Goal: Transaction & Acquisition: Purchase product/service

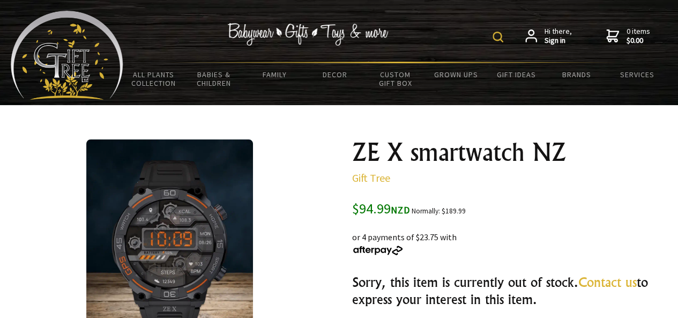
click at [207, 252] on img at bounding box center [169, 243] width 167 height 209
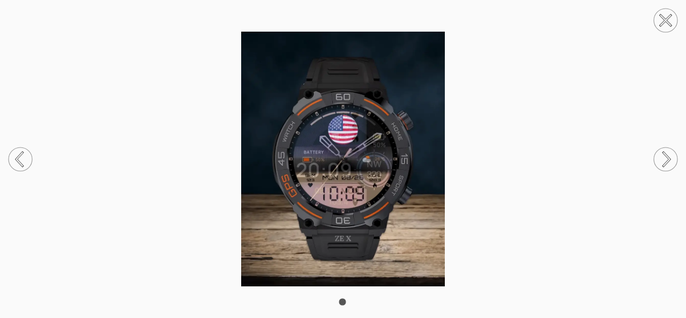
click at [667, 156] on icon at bounding box center [667, 159] width 6 height 14
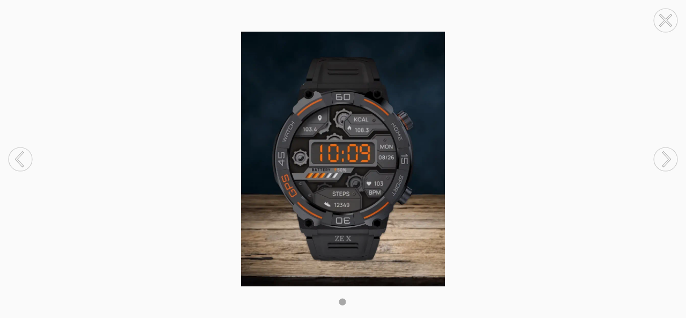
click at [667, 156] on icon at bounding box center [667, 159] width 6 height 14
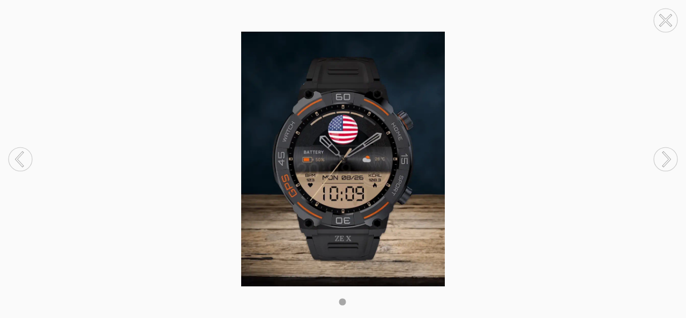
click at [667, 156] on icon at bounding box center [667, 159] width 6 height 14
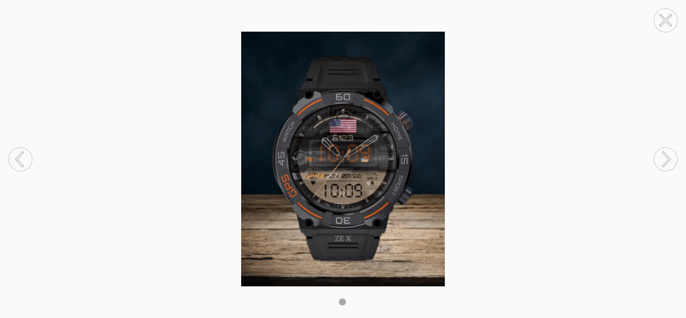
click at [667, 156] on icon at bounding box center [667, 159] width 6 height 14
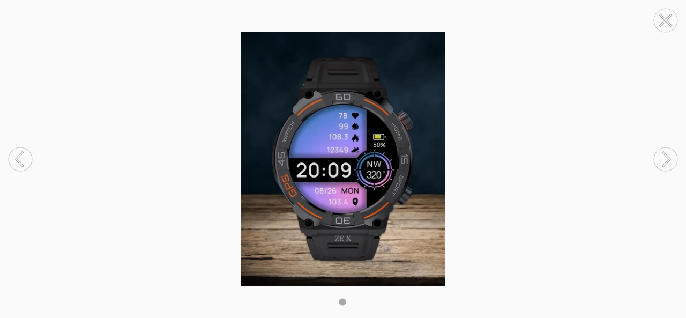
click at [667, 156] on icon at bounding box center [667, 159] width 6 height 14
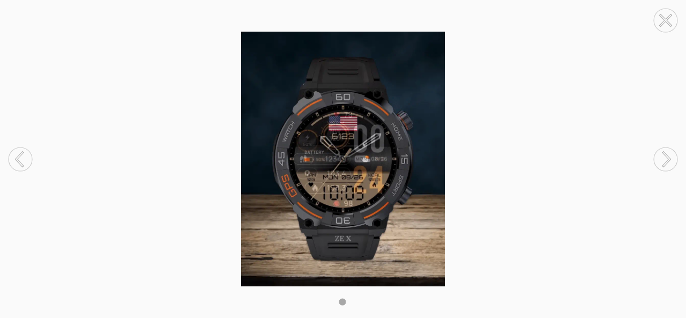
click at [667, 156] on icon at bounding box center [667, 159] width 6 height 14
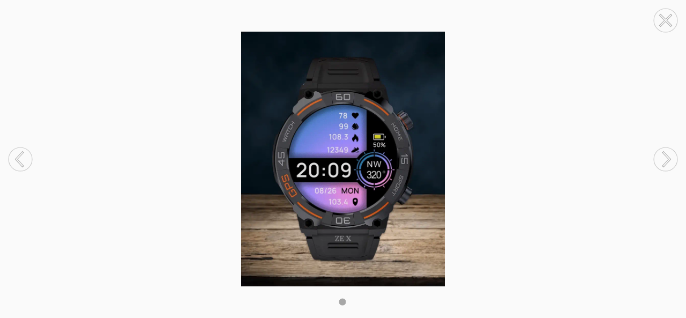
click at [667, 156] on icon at bounding box center [667, 159] width 6 height 14
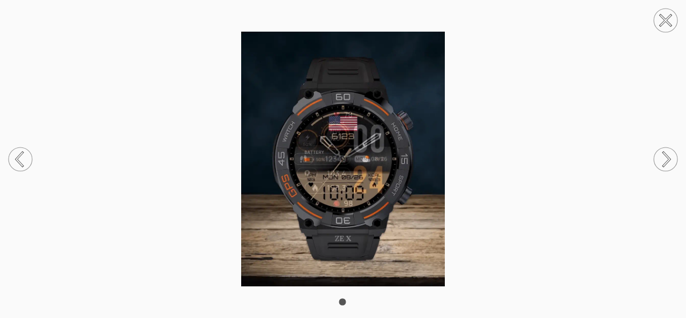
click at [664, 20] on circle at bounding box center [666, 21] width 24 height 24
